Goal: Information Seeking & Learning: Compare options

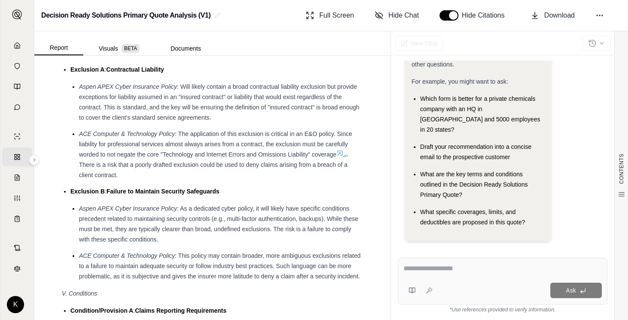
scroll to position [2702, 0]
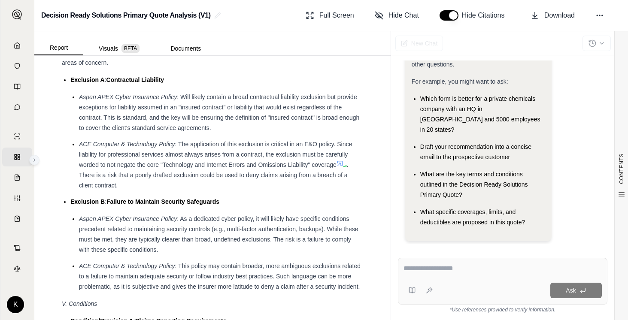
click at [35, 160] on icon at bounding box center [34, 160] width 1 height 3
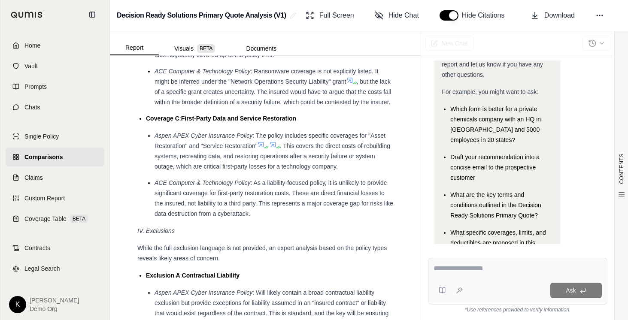
scroll to position [3045, 0]
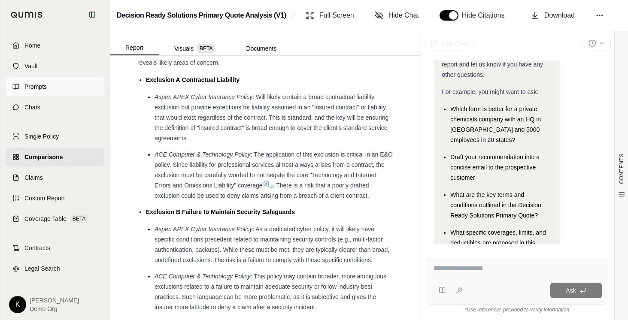
click at [41, 88] on span "Prompts" at bounding box center [35, 86] width 22 height 9
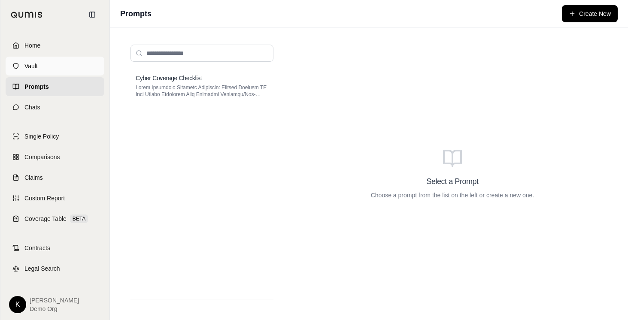
click at [52, 67] on link "Vault" at bounding box center [55, 66] width 99 height 19
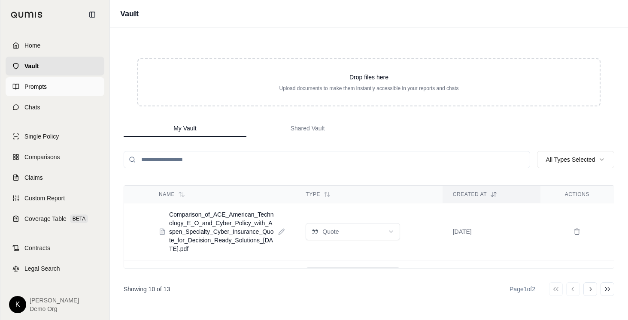
click at [47, 89] on link "Prompts" at bounding box center [55, 86] width 99 height 19
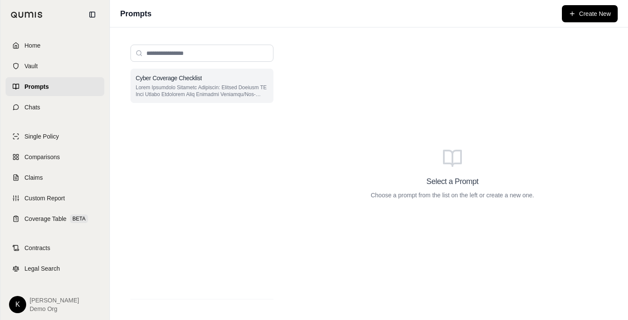
click at [222, 79] on div "Cyber Coverage Checklist" at bounding box center [202, 78] width 133 height 9
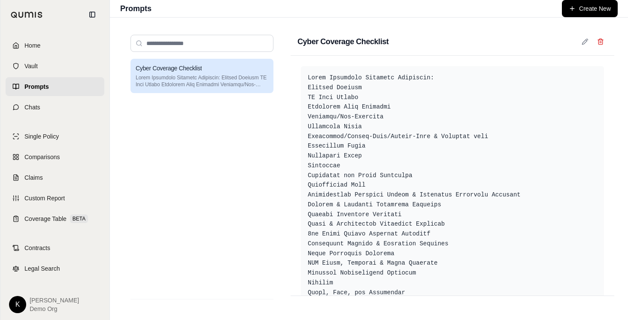
click at [227, 152] on div "Cyber Coverage Checklist" at bounding box center [202, 176] width 143 height 234
click at [291, 27] on div "Cyber Coverage Checklist Cyber Coverage Checklist" at bounding box center [369, 169] width 518 height 303
click at [172, 40] on input "search" at bounding box center [202, 43] width 143 height 17
click at [35, 56] on div "Home Vault Prompts Chats" at bounding box center [55, 76] width 99 height 81
click at [34, 47] on span "Home" at bounding box center [32, 45] width 16 height 9
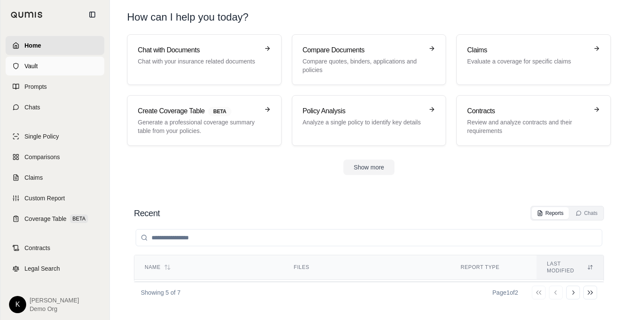
click at [37, 71] on link "Vault" at bounding box center [55, 66] width 99 height 19
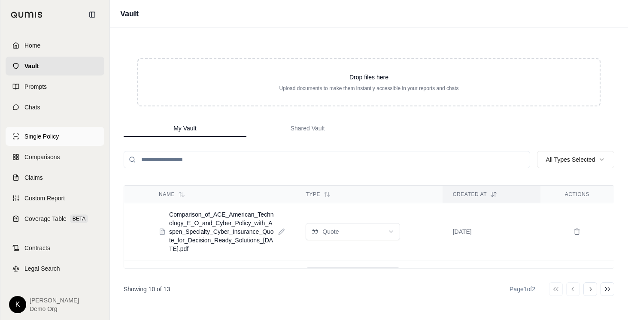
click at [49, 145] on link "Single Policy" at bounding box center [55, 136] width 99 height 19
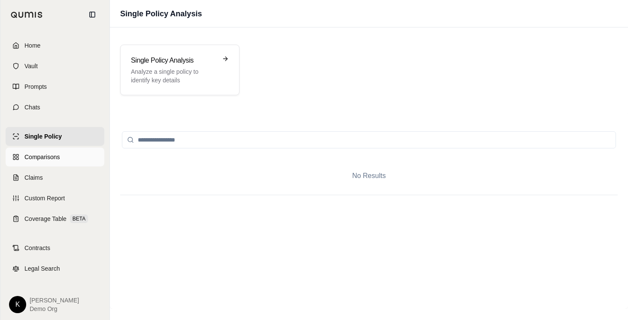
click at [45, 158] on span "Comparisons" at bounding box center [41, 157] width 35 height 9
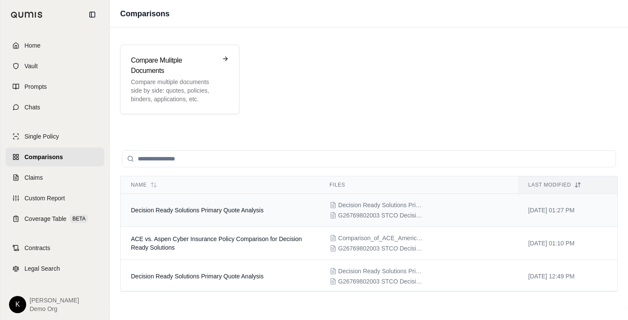
click at [210, 201] on td "Decision Ready Solutions Primary Quote Analysis" at bounding box center [220, 210] width 199 height 33
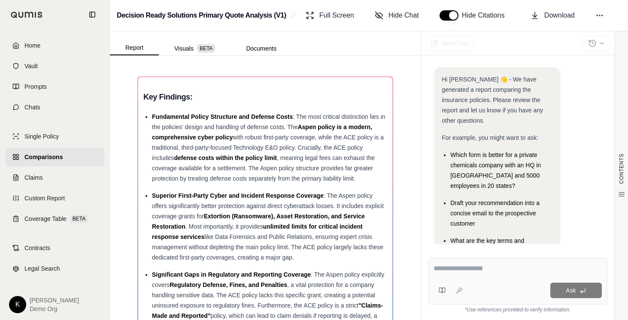
scroll to position [67, 0]
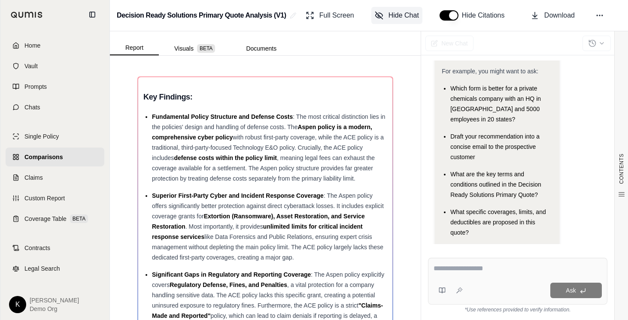
click at [396, 15] on span "Hide Chat" at bounding box center [404, 15] width 30 height 10
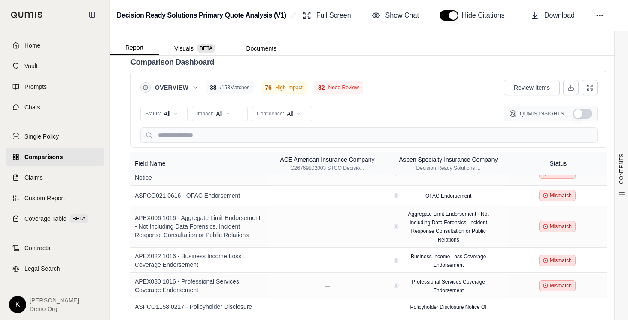
scroll to position [122, 0]
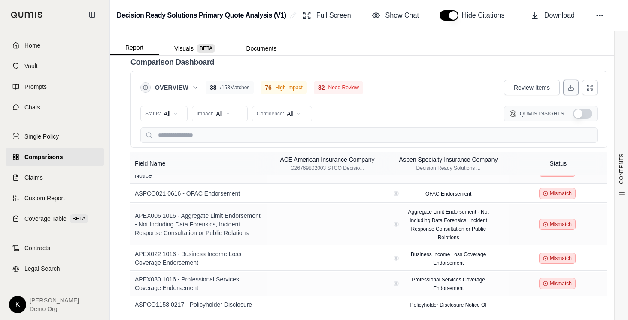
click at [574, 90] on icon at bounding box center [571, 87] width 7 height 7
click at [184, 46] on button "Visuals BETA" at bounding box center [195, 49] width 72 height 14
